Goal: Find specific page/section: Find specific page/section

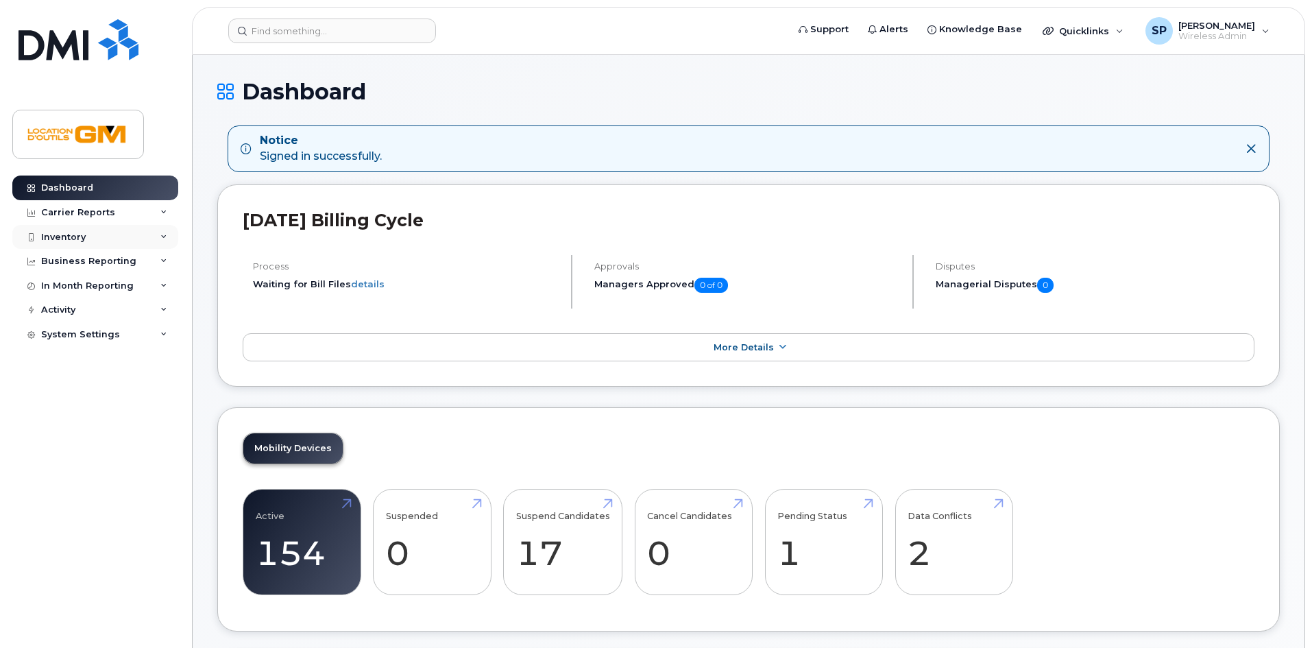
click at [116, 229] on div "Inventory" at bounding box center [95, 237] width 166 height 25
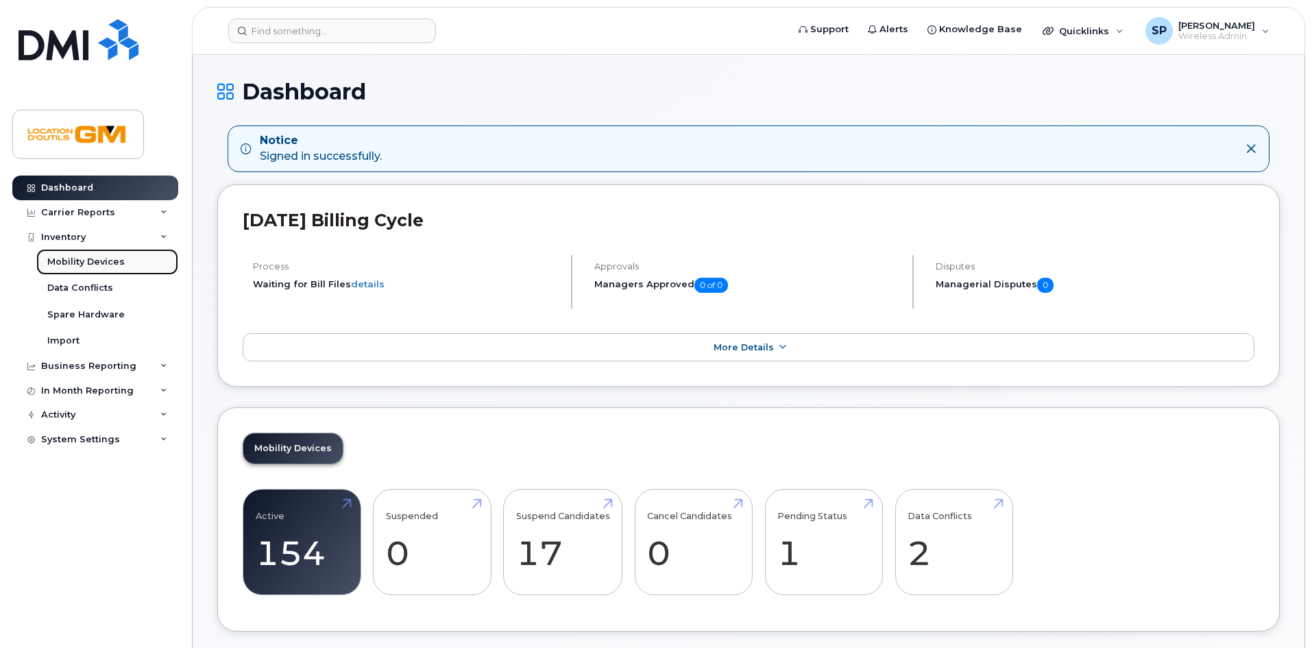
click at [132, 261] on link "Mobility Devices" at bounding box center [107, 262] width 142 height 26
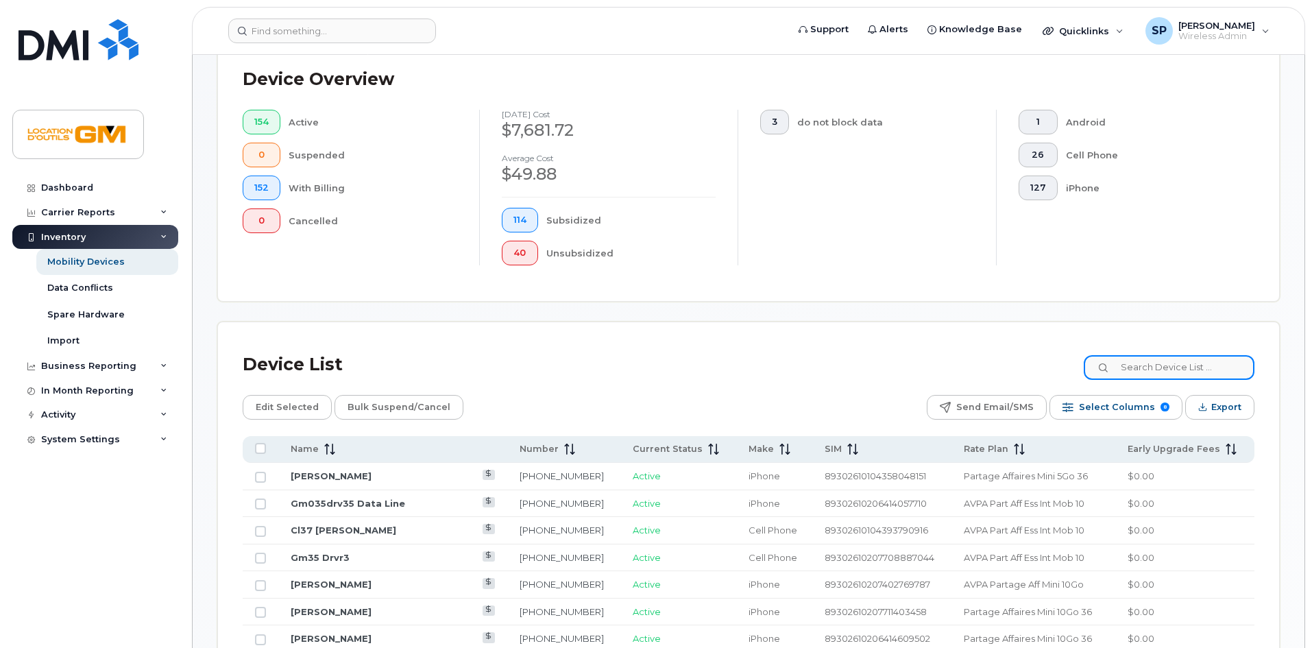
click at [1196, 360] on input at bounding box center [1169, 367] width 171 height 25
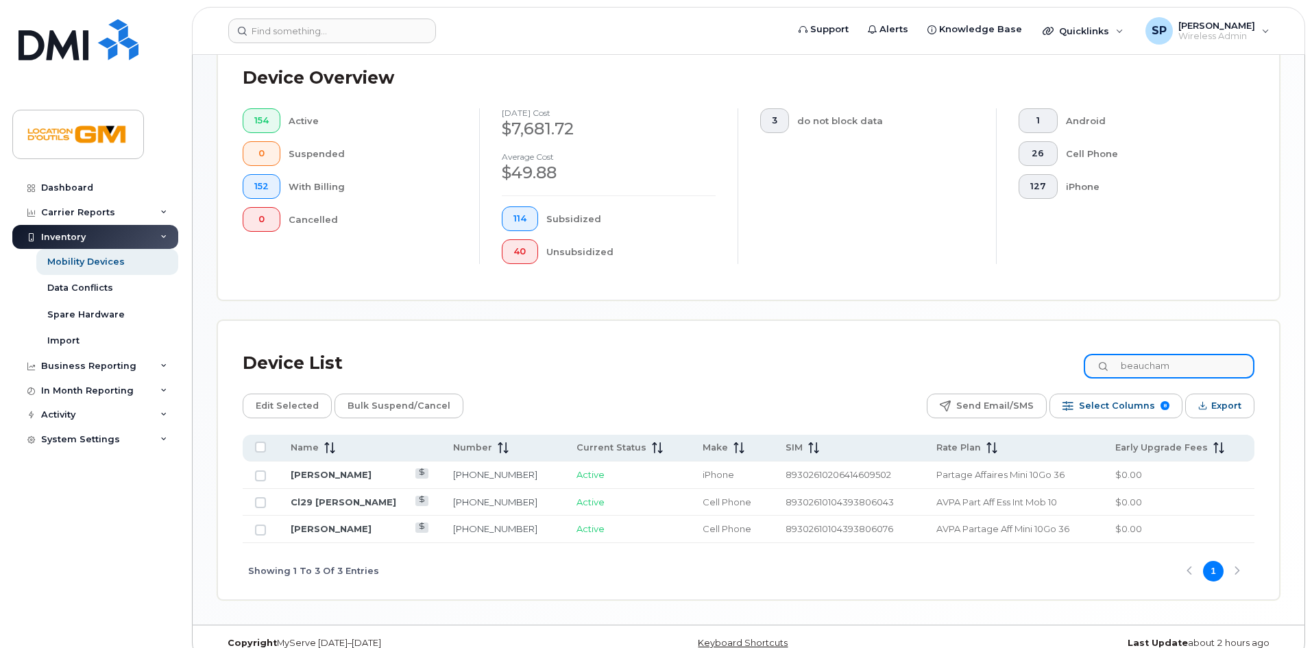
type input "beaucham"
click at [339, 461] on td "[PERSON_NAME]" at bounding box center [359, 474] width 162 height 27
click at [326, 469] on link "[PERSON_NAME]" at bounding box center [331, 474] width 81 height 11
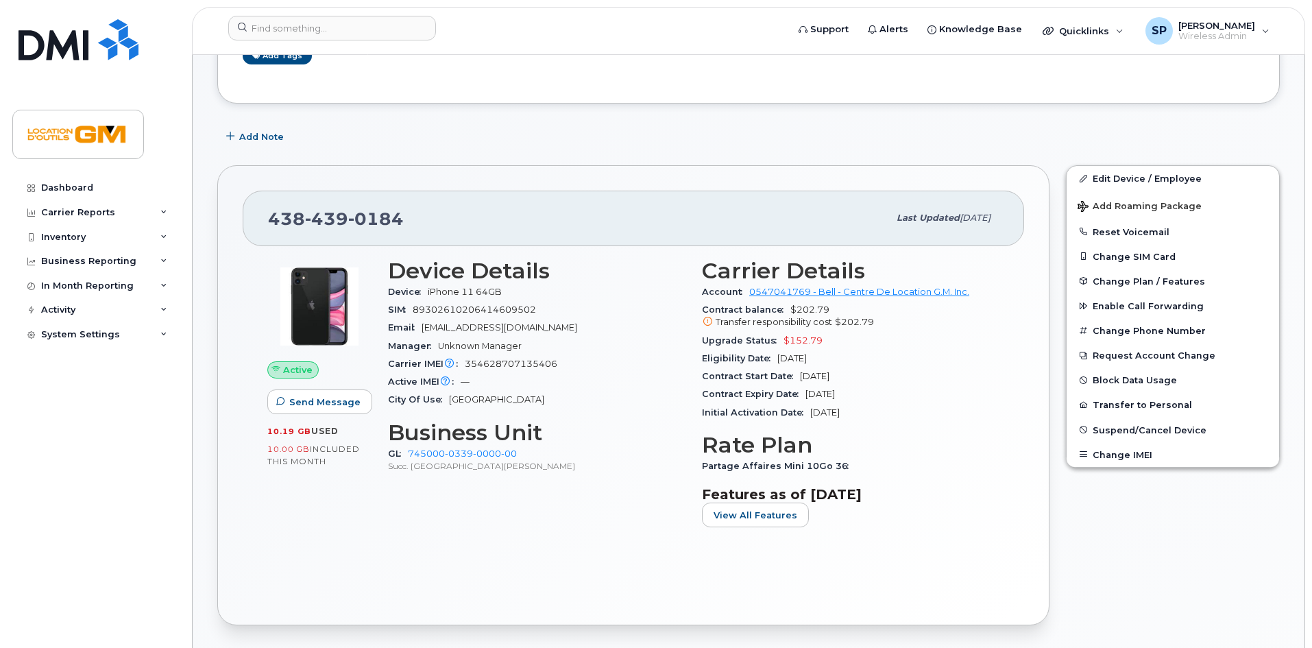
scroll to position [274, 0]
